Goal: Task Accomplishment & Management: Manage account settings

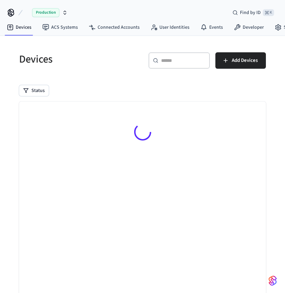
click at [105, 74] on div "Devices ​ ​ Add Devices Status Searching..." at bounding box center [143, 184] width 258 height 281
